Goal: Information Seeking & Learning: Learn about a topic

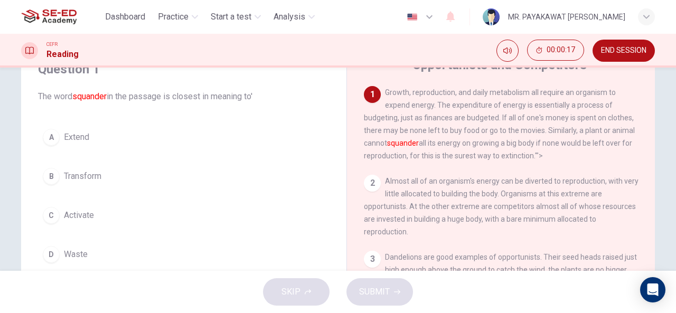
scroll to position [37, 0]
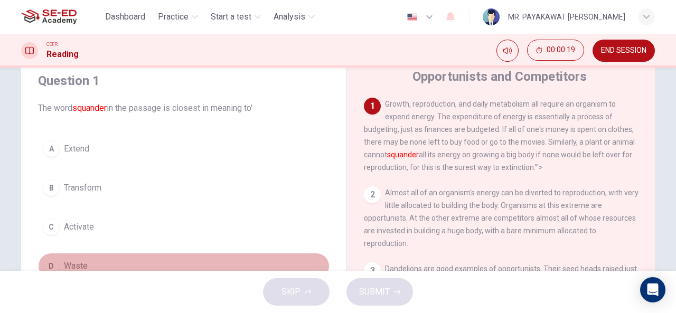
click at [157, 258] on button "D Waste" at bounding box center [183, 266] width 291 height 26
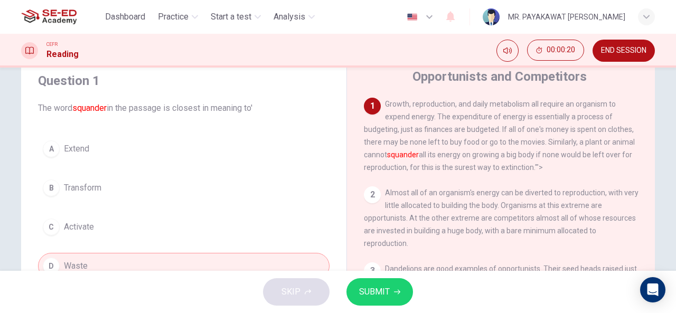
click at [368, 284] on button "SUBMIT" at bounding box center [379, 291] width 67 height 27
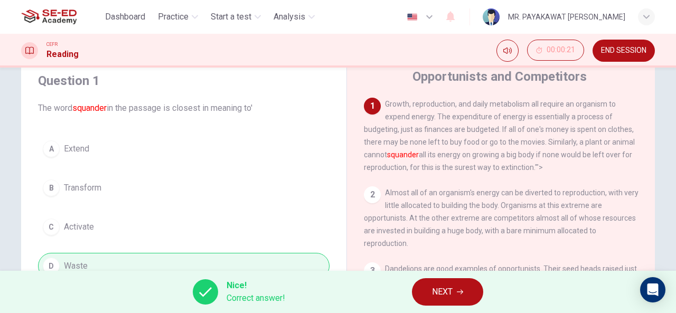
click at [427, 283] on button "NEXT" at bounding box center [447, 291] width 71 height 27
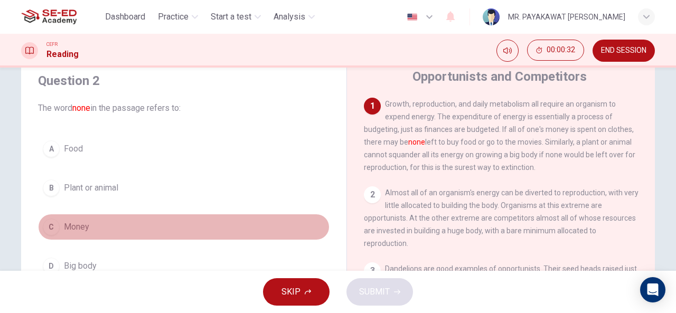
click at [97, 228] on button "C Money" at bounding box center [183, 227] width 291 height 26
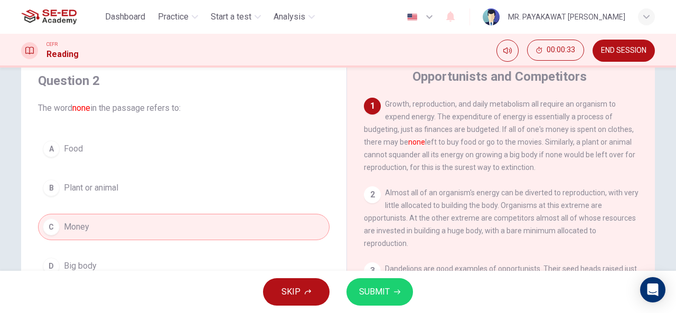
click at [398, 289] on icon "button" at bounding box center [397, 292] width 6 height 6
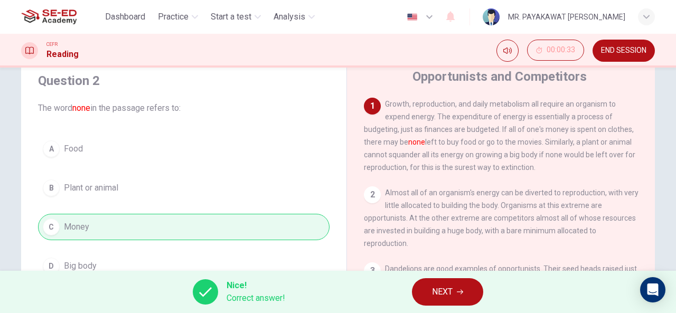
click at [419, 290] on button "NEXT" at bounding box center [447, 291] width 71 height 27
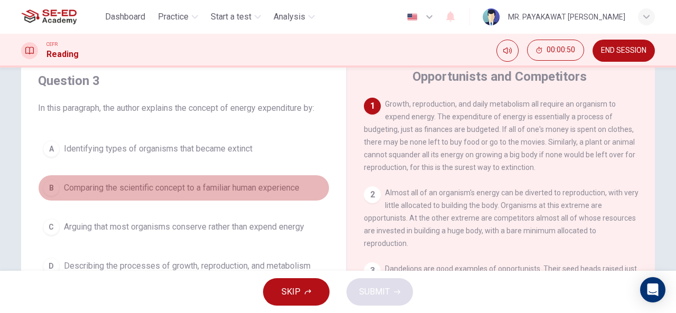
click at [126, 190] on span "Comparing the scientific concept to a familiar human experience" at bounding box center [182, 188] width 236 height 13
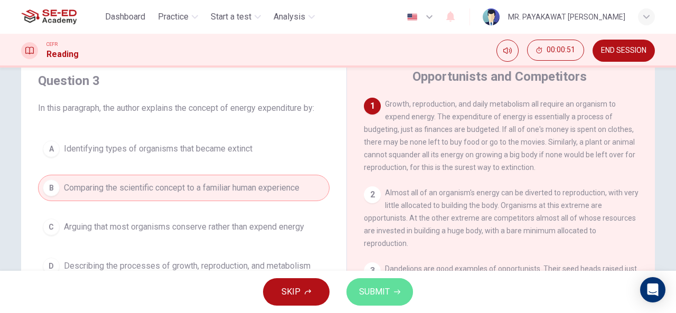
click at [371, 288] on span "SUBMIT" at bounding box center [374, 292] width 31 height 15
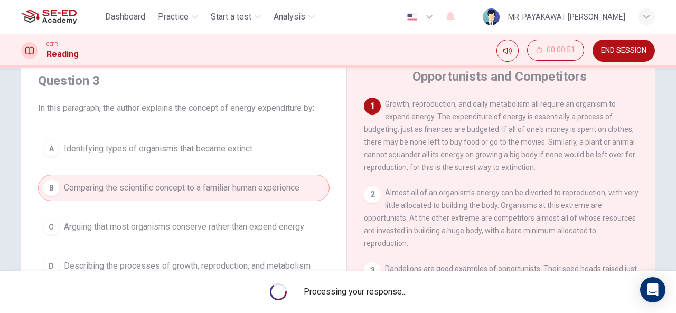
drag, startPoint x: 482, startPoint y: 158, endPoint x: 509, endPoint y: 154, distance: 26.7
click at [509, 154] on span "Growth, reproduction, and daily metabolism all require an organism to expend en…" at bounding box center [499, 136] width 271 height 72
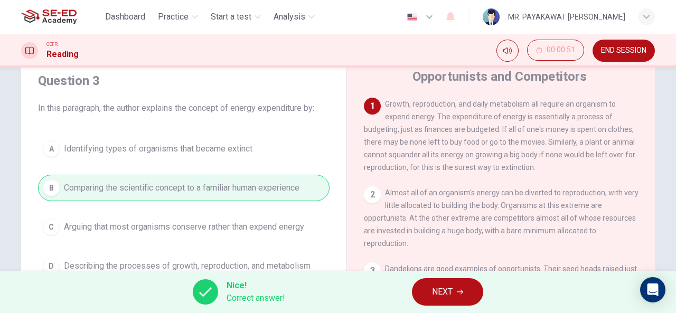
drag, startPoint x: 509, startPoint y: 154, endPoint x: 542, endPoint y: 157, distance: 33.4
click at [542, 157] on span "Growth, reproduction, and daily metabolism all require an organism to expend en…" at bounding box center [499, 136] width 271 height 72
click at [448, 291] on span "NEXT" at bounding box center [442, 292] width 21 height 15
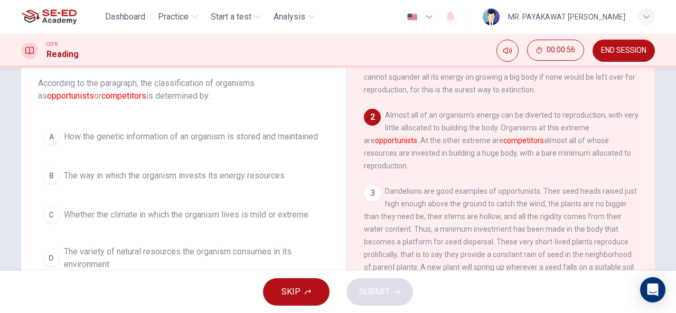
scroll to position [71, 0]
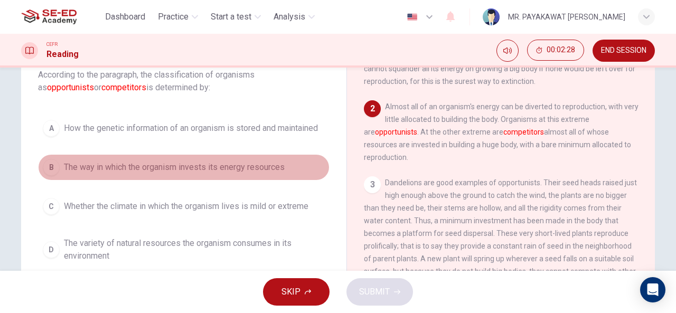
click at [162, 168] on span "The way in which the organism invests its energy resources" at bounding box center [174, 167] width 221 height 13
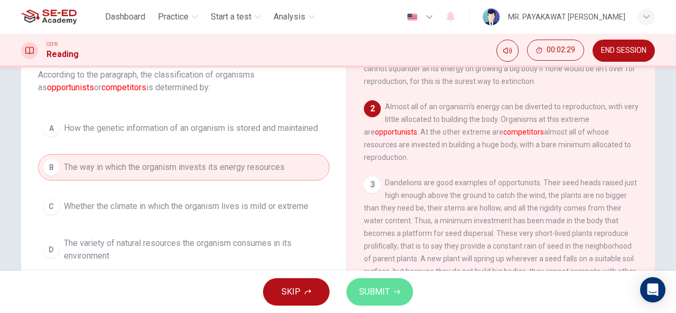
click at [365, 304] on button "SUBMIT" at bounding box center [379, 291] width 67 height 27
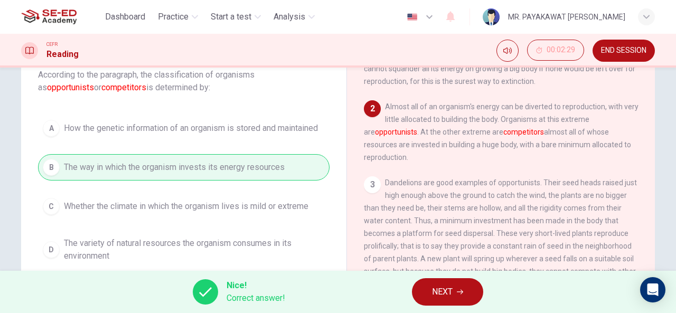
click at [436, 288] on span "NEXT" at bounding box center [442, 292] width 21 height 15
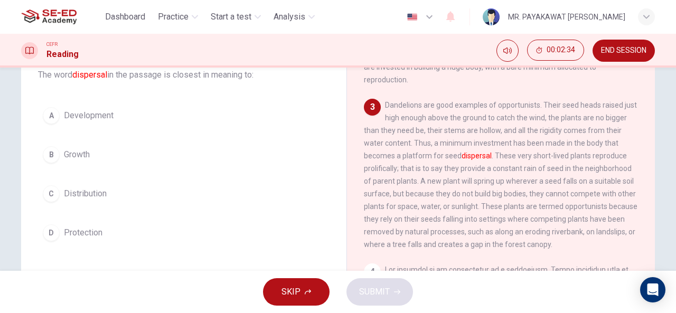
scroll to position [134, 0]
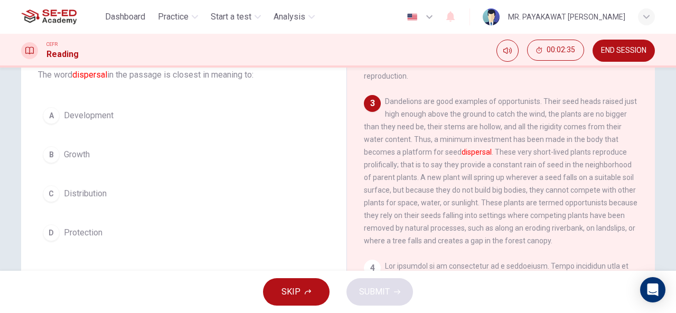
drag, startPoint x: 436, startPoint y: 115, endPoint x: 513, endPoint y: 113, distance: 77.1
click at [513, 113] on div "3 Dandelions are good examples of opportunists. Their seed heads raised just hi…" at bounding box center [501, 171] width 275 height 152
drag, startPoint x: 477, startPoint y: 128, endPoint x: 545, endPoint y: 127, distance: 67.6
click at [545, 127] on span "Dandelions are good examples of opportunists. Their seed heads raised just high…" at bounding box center [501, 171] width 274 height 148
click at [105, 186] on button "C Distribution" at bounding box center [183, 194] width 291 height 26
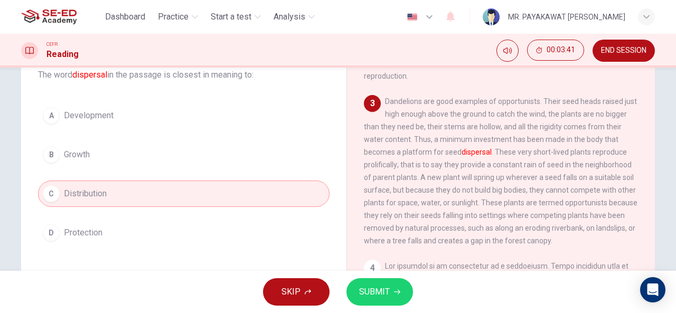
click at [373, 288] on span "SUBMIT" at bounding box center [374, 292] width 31 height 15
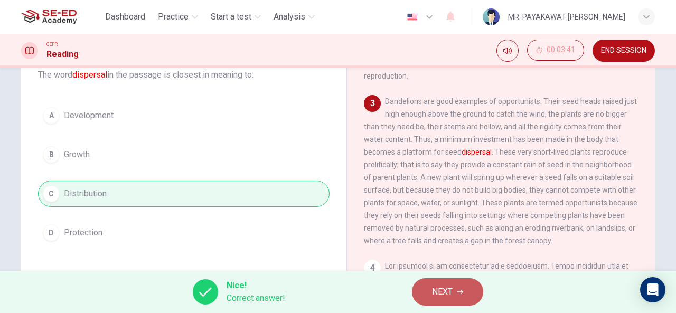
click at [460, 290] on icon "button" at bounding box center [460, 292] width 6 height 6
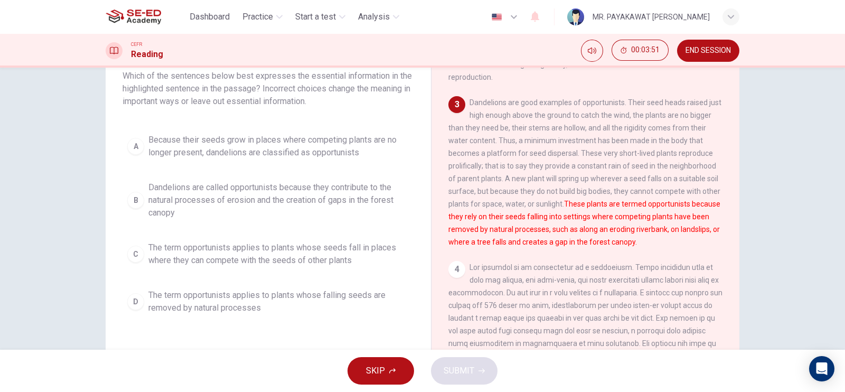
drag, startPoint x: 663, startPoint y: 1, endPoint x: 18, endPoint y: 248, distance: 690.0
click at [18, 248] on div "Question 6 Which of the sentences below best expresses the essential informatio…" at bounding box center [422, 209] width 845 height 282
click at [170, 138] on span "Because their seeds grow in places where competing plants are no longer present…" at bounding box center [278, 146] width 261 height 25
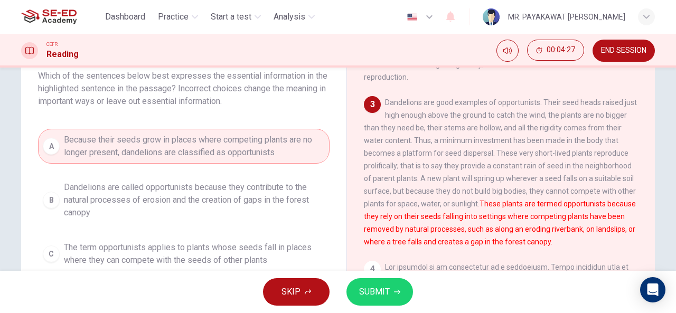
drag, startPoint x: 806, startPoint y: 15, endPoint x: 389, endPoint y: 295, distance: 502.5
click at [389, 295] on span "SUBMIT" at bounding box center [374, 292] width 31 height 15
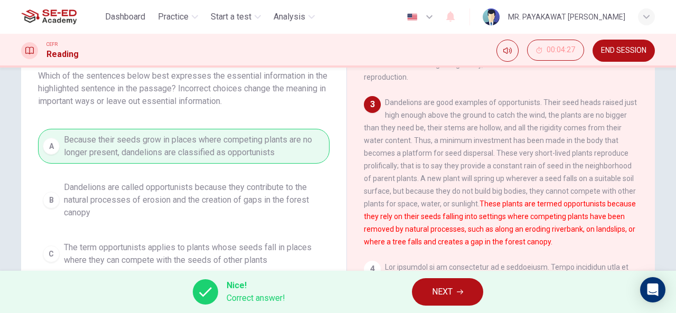
drag, startPoint x: 439, startPoint y: 205, endPoint x: 446, endPoint y: 204, distance: 6.9
click at [446, 204] on div "3 Dandelions are good examples of opportunists. Their seed heads raised just hi…" at bounding box center [501, 172] width 275 height 152
click at [444, 285] on span "NEXT" at bounding box center [442, 292] width 21 height 15
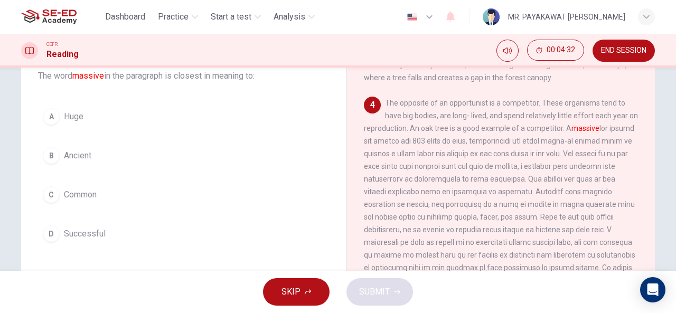
scroll to position [302, 0]
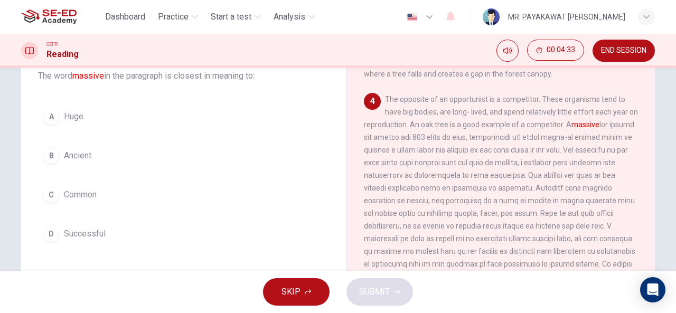
click at [638, 228] on div "1 Growth, reproduction, and daily metabolism all require an organism to expend …" at bounding box center [508, 225] width 288 height 321
drag, startPoint x: 387, startPoint y: 112, endPoint x: 409, endPoint y: 112, distance: 22.2
click at [409, 112] on div "4 The opposite of an opportunist is a competitor. These organisms tend to have …" at bounding box center [501, 200] width 275 height 215
drag, startPoint x: 481, startPoint y: 144, endPoint x: 436, endPoint y: 148, distance: 44.6
click at [436, 148] on span "The opposite of an opportunist is a competitor. These organisms tend to have bi…" at bounding box center [501, 200] width 274 height 211
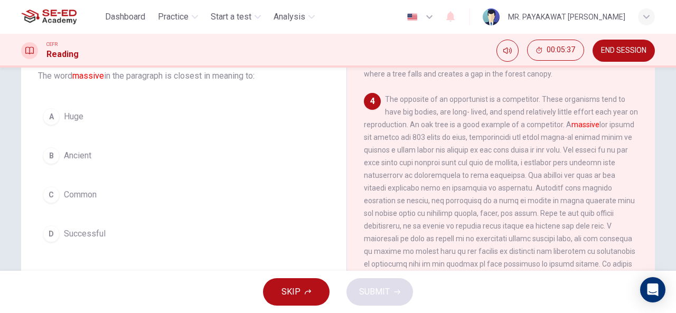
click at [170, 121] on button "A Huge" at bounding box center [183, 116] width 291 height 26
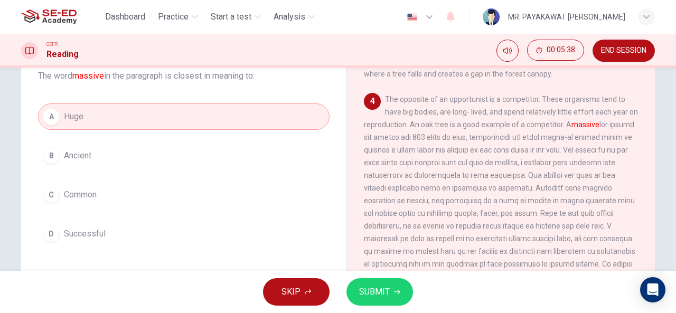
click at [377, 300] on button "SUBMIT" at bounding box center [379, 291] width 67 height 27
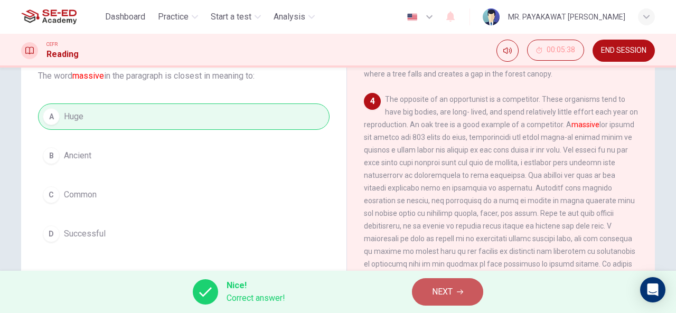
click at [447, 289] on span "NEXT" at bounding box center [442, 292] width 21 height 15
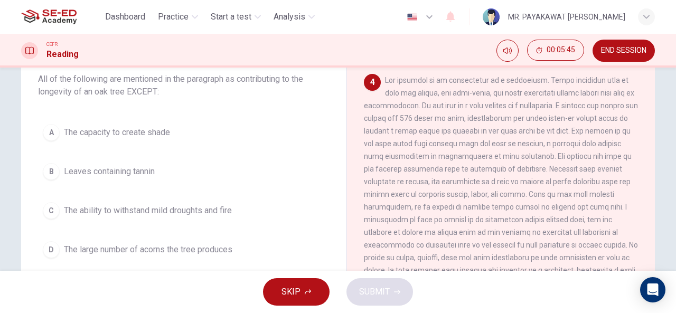
scroll to position [338, 0]
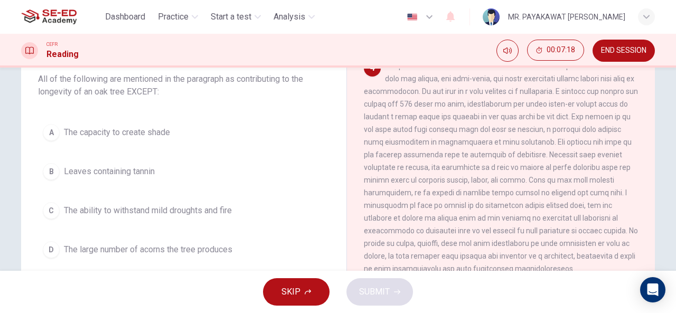
click at [65, 250] on span "The large number of acorns the tree produces" at bounding box center [148, 249] width 168 height 13
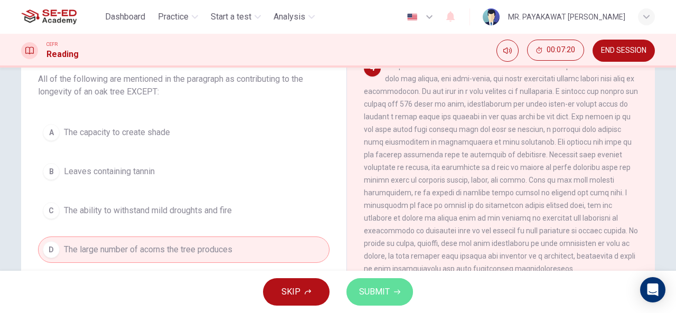
click at [366, 291] on span "SUBMIT" at bounding box center [374, 292] width 31 height 15
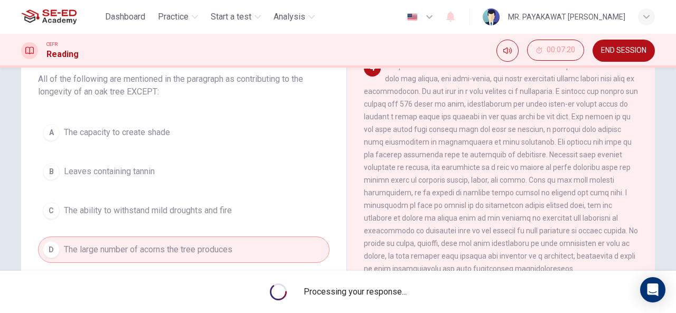
click at [366, 291] on span "Processing your response..." at bounding box center [355, 292] width 103 height 13
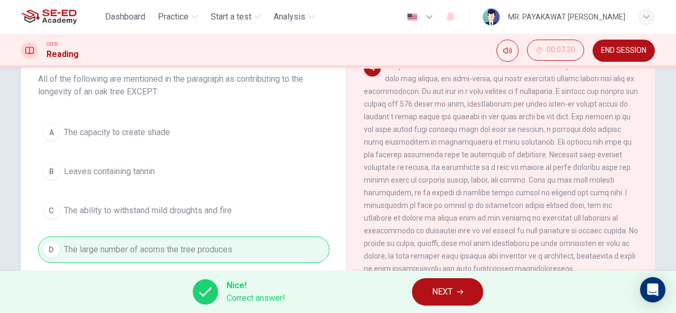
click at [366, 291] on div "Nice! Correct answer! NEXT" at bounding box center [338, 292] width 676 height 42
click at [421, 284] on button "NEXT" at bounding box center [447, 291] width 71 height 27
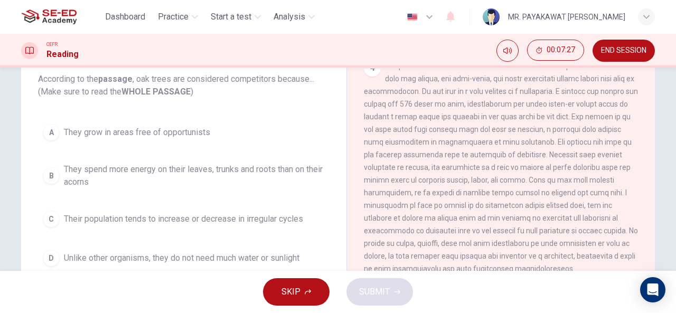
click at [639, 224] on div "1 Growth, reproduction, and daily metabolism all require an organism to expend …" at bounding box center [508, 229] width 288 height 321
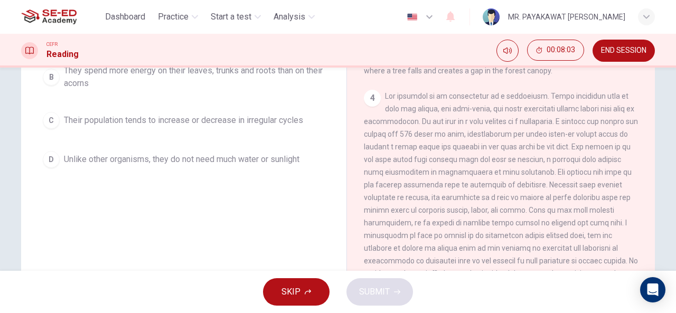
scroll to position [0, 0]
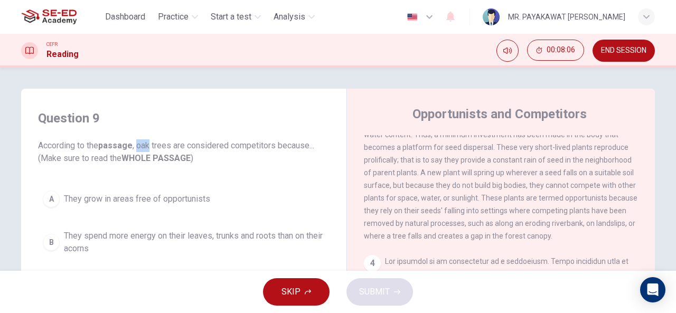
click at [649, 129] on div "Opportunists and Competitors 1 Growth, reproduction, and daily metabolism all r…" at bounding box center [500, 281] width 308 height 384
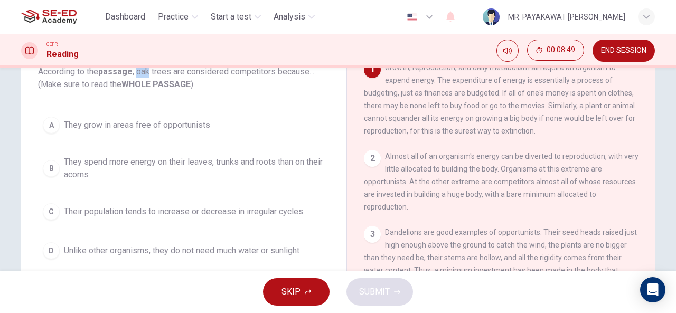
scroll to position [64, 0]
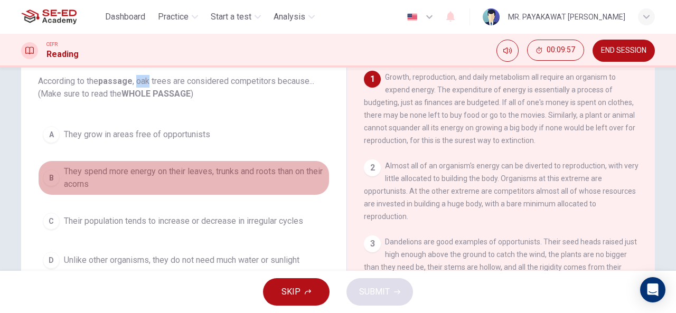
click at [191, 177] on span "They spend more energy on their leaves, trunks and roots than on their acorns" at bounding box center [194, 177] width 261 height 25
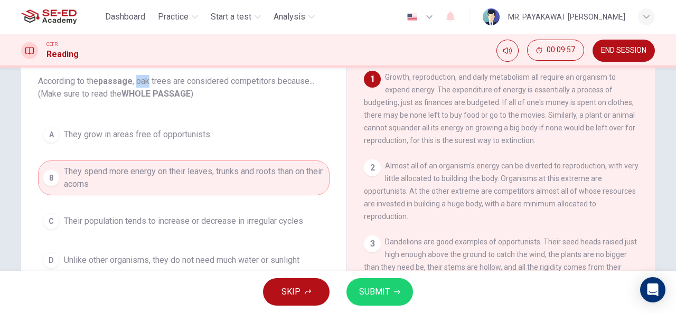
click at [368, 291] on span "SUBMIT" at bounding box center [374, 292] width 31 height 15
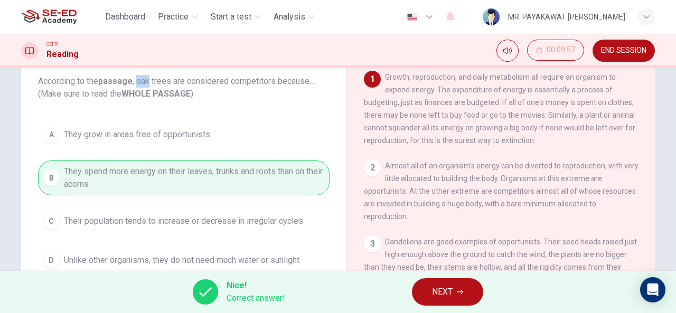
click at [449, 294] on span "NEXT" at bounding box center [442, 292] width 21 height 15
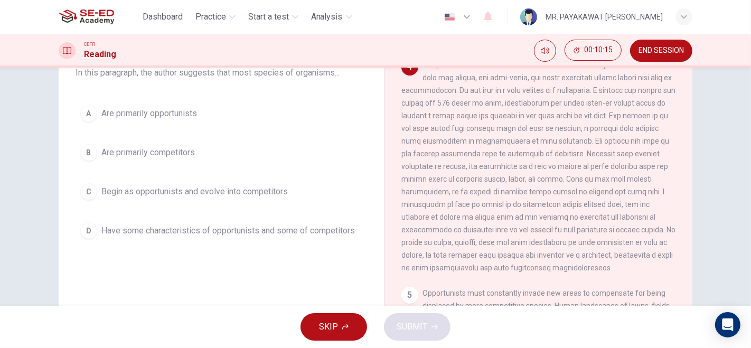
scroll to position [333, 0]
drag, startPoint x: 666, startPoint y: 1, endPoint x: 339, endPoint y: 177, distance: 371.6
click at [339, 177] on div "A Are primarily opportunists B Are primarily competitors C Begin as opportunist…" at bounding box center [221, 172] width 291 height 144
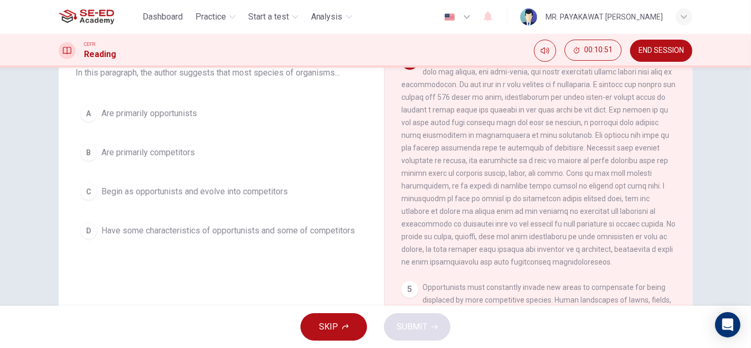
click at [310, 234] on span "Have some characteristics of opportunists and some of competitors" at bounding box center [227, 230] width 253 height 13
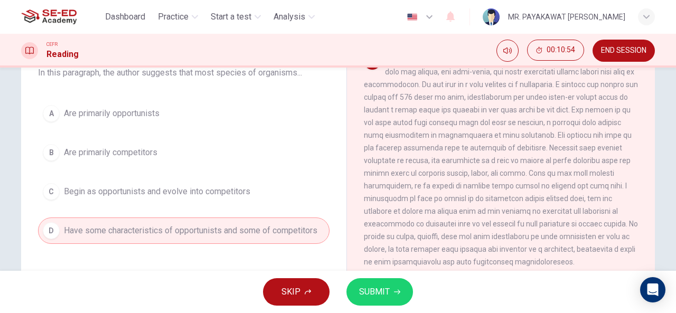
drag, startPoint x: 747, startPoint y: 4, endPoint x: 362, endPoint y: 161, distance: 415.9
click at [364, 161] on span at bounding box center [501, 160] width 274 height 211
click at [385, 294] on span "SUBMIT" at bounding box center [374, 292] width 31 height 15
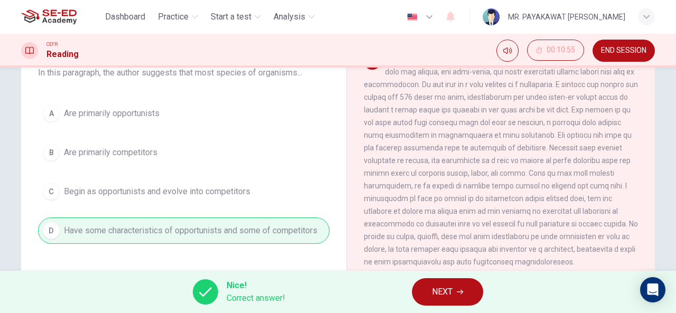
click at [460, 284] on button "NEXT" at bounding box center [447, 291] width 71 height 27
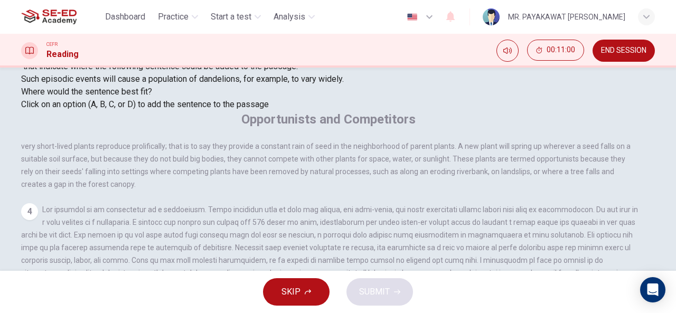
scroll to position [92, 0]
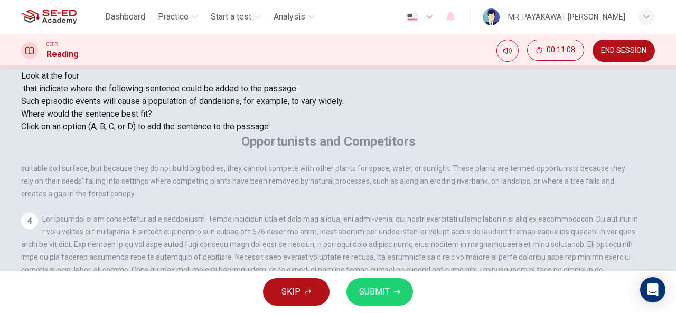
scroll to position [83, 0]
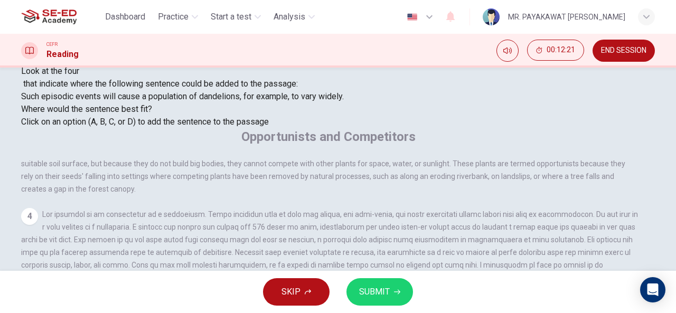
click at [407, 285] on button "SUBMIT" at bounding box center [379, 291] width 67 height 27
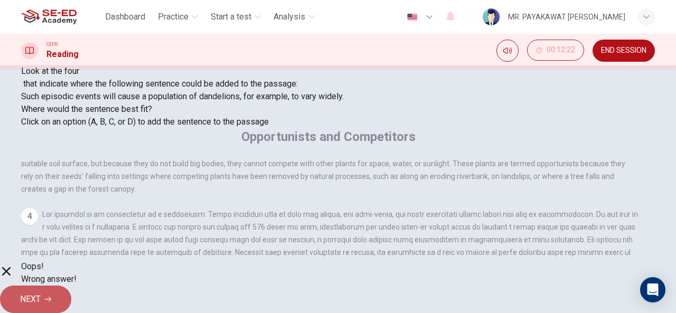
click at [71, 286] on button "NEXT" at bounding box center [35, 299] width 71 height 27
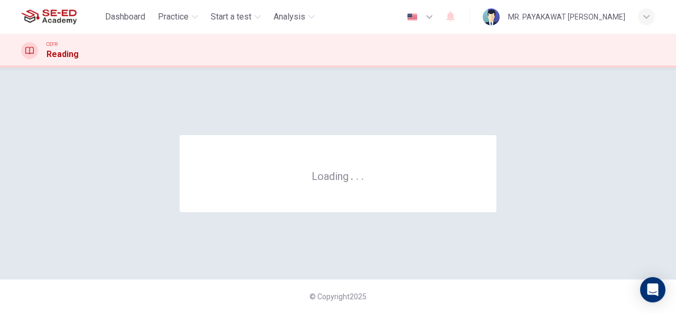
scroll to position [0, 0]
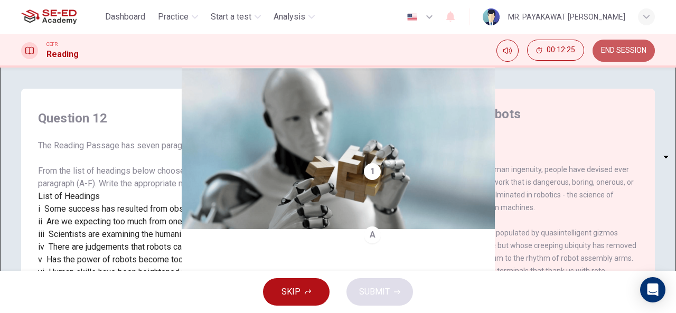
click at [618, 60] on button "END SESSION" at bounding box center [623, 51] width 62 height 22
